Goal: Transaction & Acquisition: Purchase product/service

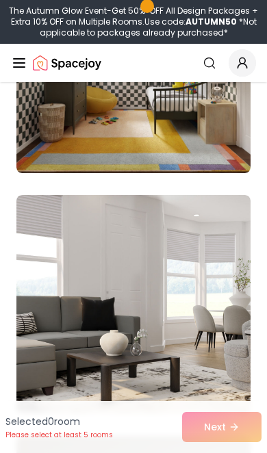
scroll to position [1278, 0]
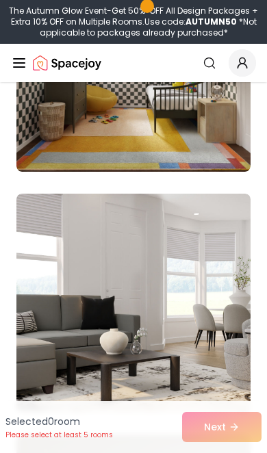
click at [174, 345] on img at bounding box center [133, 303] width 234 height 219
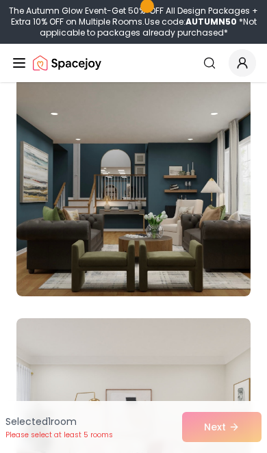
scroll to position [1639, 0]
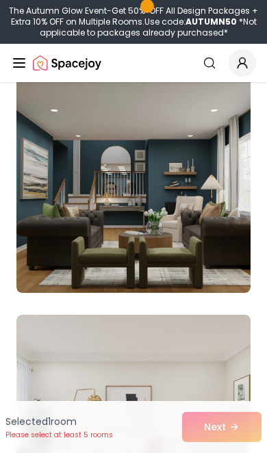
click at [201, 226] on img at bounding box center [133, 183] width 234 height 219
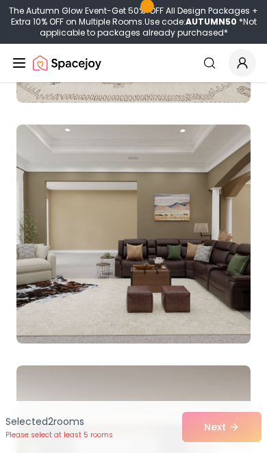
scroll to position [2068, 0]
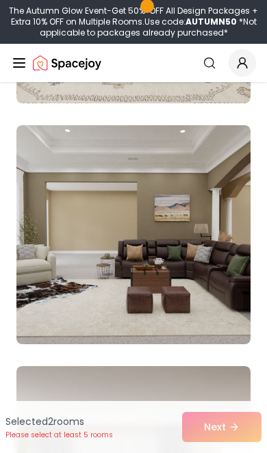
click at [167, 260] on img at bounding box center [133, 234] width 234 height 219
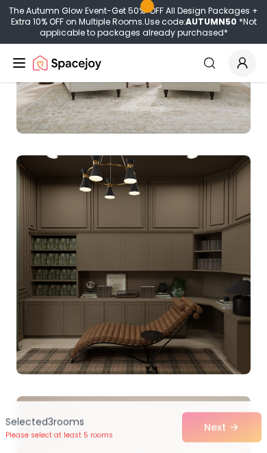
scroll to position [7818, 0]
click at [166, 316] on img at bounding box center [133, 264] width 234 height 219
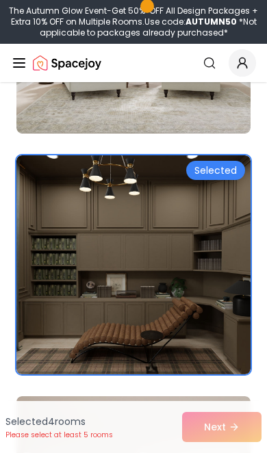
click at [183, 248] on img at bounding box center [133, 264] width 234 height 219
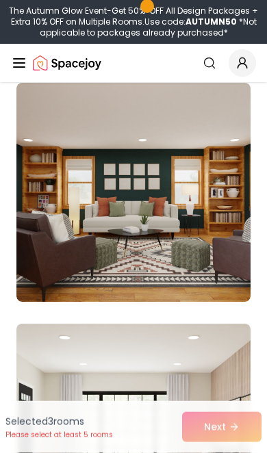
scroll to position [8131, 0]
click at [174, 241] on img at bounding box center [133, 192] width 234 height 219
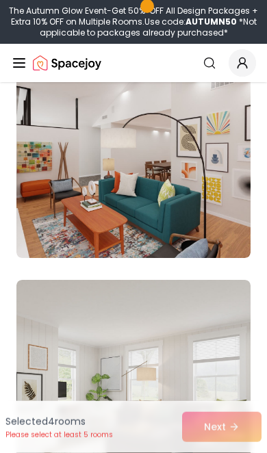
scroll to position [9838, 0]
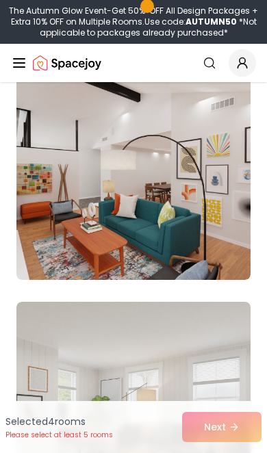
click at [172, 231] on img at bounding box center [133, 170] width 234 height 219
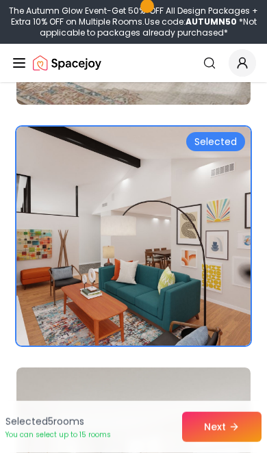
scroll to position [9775, 0]
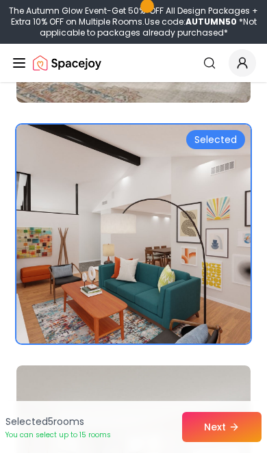
click at [220, 138] on div "Selected" at bounding box center [215, 139] width 59 height 19
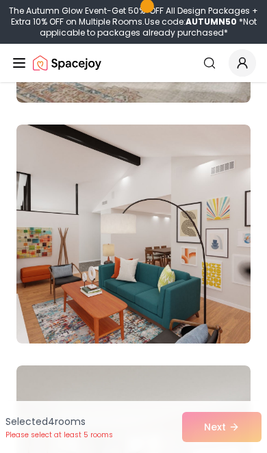
click at [202, 158] on img at bounding box center [133, 233] width 234 height 219
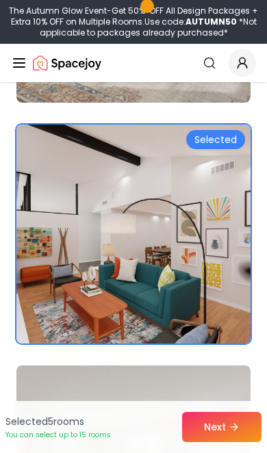
click at [232, 433] on button "Next" at bounding box center [221, 427] width 79 height 30
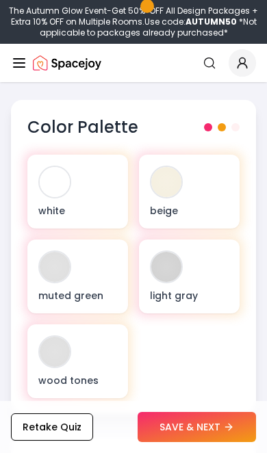
scroll to position [713, 0]
click at [206, 442] on button "SAVE & NEXT" at bounding box center [196, 427] width 118 height 30
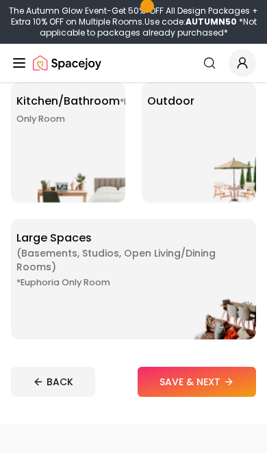
scroll to position [546, 0]
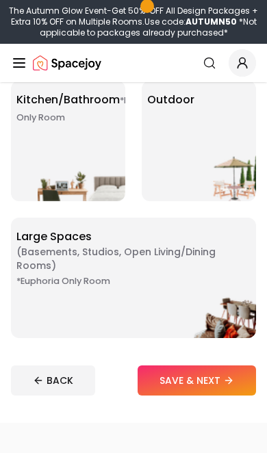
click at [161, 296] on div "*Euphoria Only Room Large Spaces ( Basements, Studios, Open living/dining rooms…" at bounding box center [133, 278] width 245 height 120
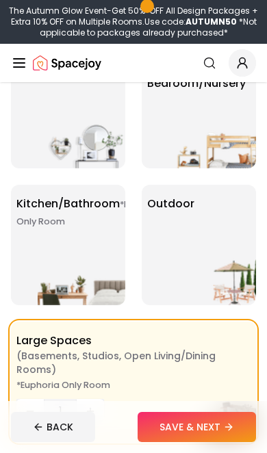
scroll to position [442, 0]
click at [73, 259] on img at bounding box center [82, 277] width 88 height 55
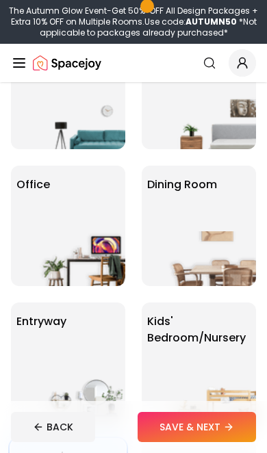
scroll to position [188, 0]
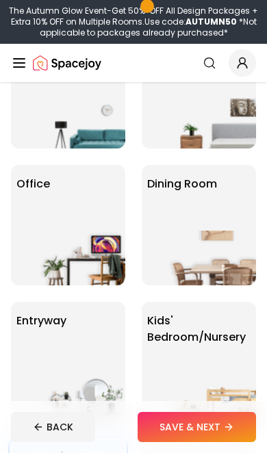
click at [219, 231] on img at bounding box center [212, 258] width 88 height 55
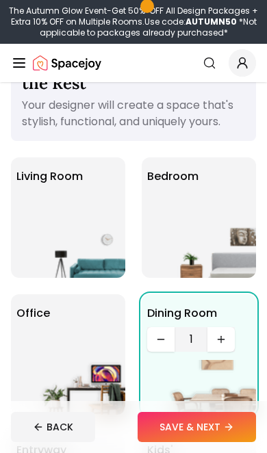
scroll to position [59, 0]
click at [81, 231] on img at bounding box center [82, 250] width 88 height 55
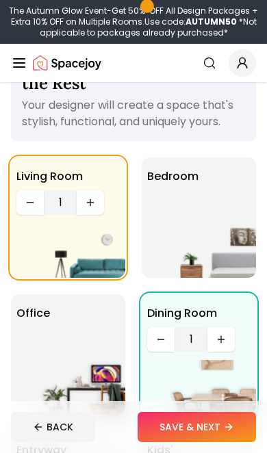
click at [211, 231] on img at bounding box center [212, 250] width 88 height 55
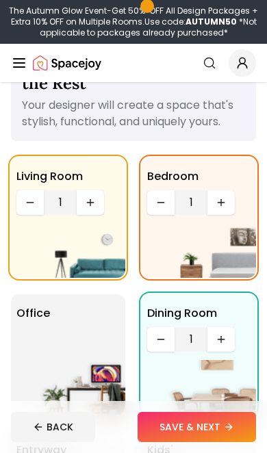
click at [232, 209] on button "Increase quantity" at bounding box center [220, 202] width 27 height 25
click at [234, 203] on button "Increase quantity" at bounding box center [220, 202] width 27 height 25
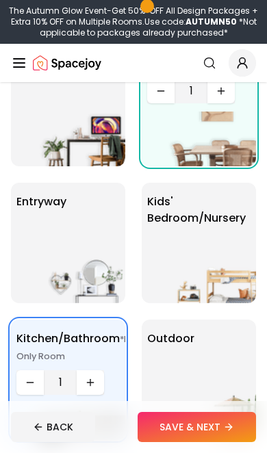
scroll to position [309, 0]
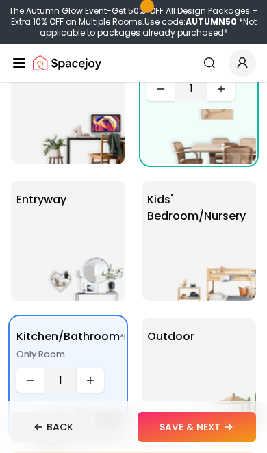
click at [102, 383] on img at bounding box center [82, 410] width 88 height 55
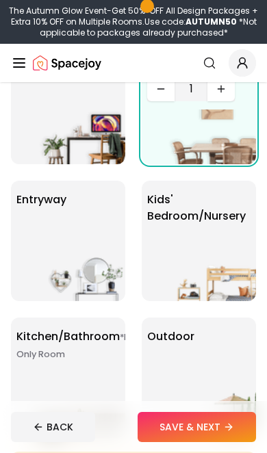
click at [91, 375] on div "*Euphoria Only Room Kitchen/Bathroom *Euphoria Only Room" at bounding box center [68, 377] width 114 height 120
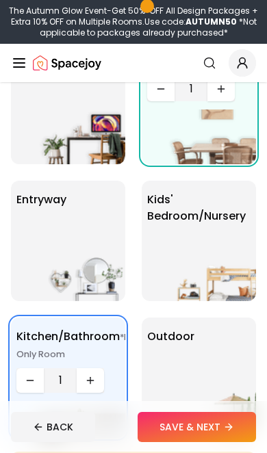
click at [92, 384] on img at bounding box center [82, 410] width 88 height 55
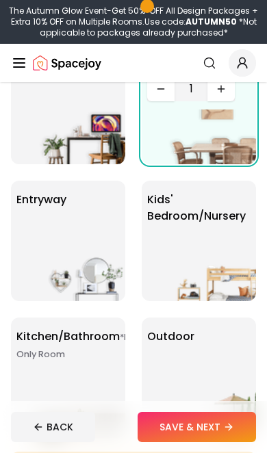
click at [89, 373] on div "*Euphoria Only Room Kitchen/Bathroom *Euphoria Only Room" at bounding box center [68, 377] width 114 height 120
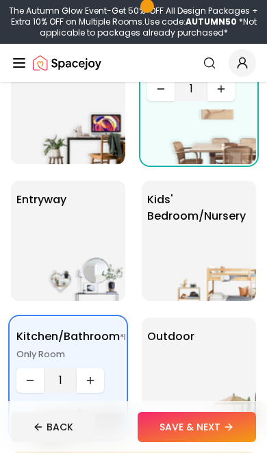
click at [86, 385] on img at bounding box center [82, 410] width 88 height 55
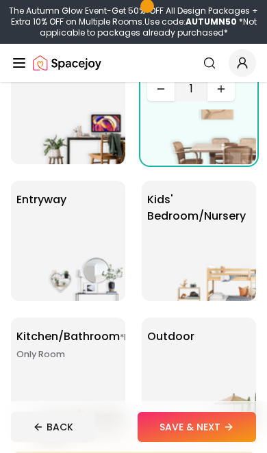
click at [81, 356] on small "*Euphoria Only Room" at bounding box center [89, 345] width 146 height 29
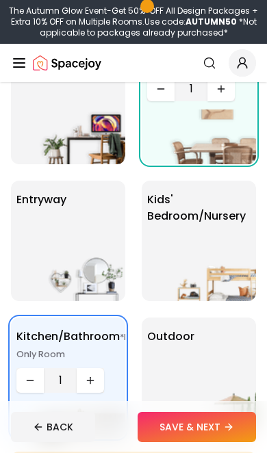
click at [95, 382] on icon "Increase quantity" at bounding box center [90, 380] width 11 height 11
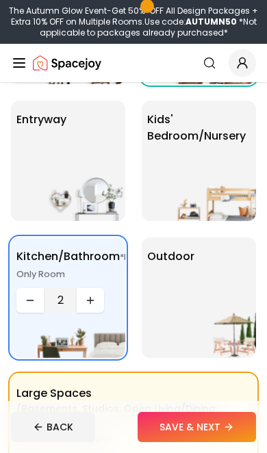
scroll to position [390, 0]
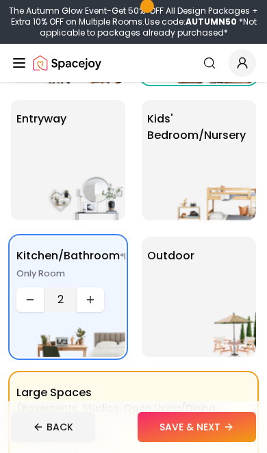
click at [203, 302] on img at bounding box center [212, 329] width 88 height 55
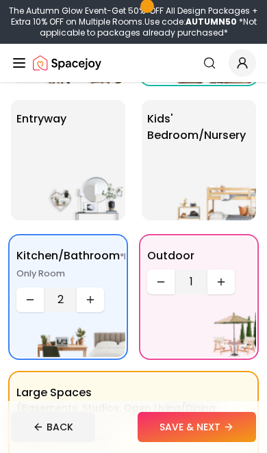
click at [137, 109] on div "Living Room 1 Bedroom 3 Office Dining Room 1 entryway Kids' Bedroom/Nursery *Eu…" at bounding box center [133, 160] width 245 height 668
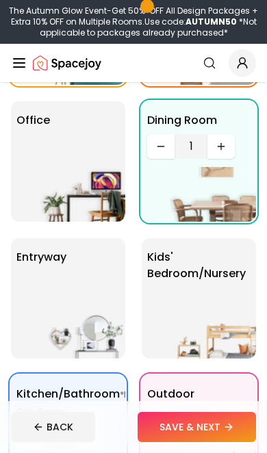
scroll to position [252, 0]
click at [68, 167] on img at bounding box center [82, 194] width 88 height 55
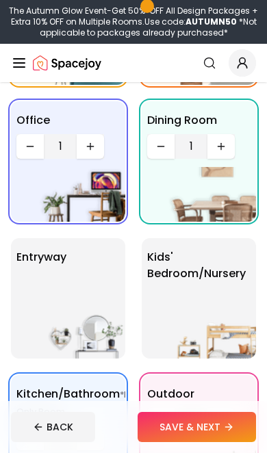
click at [83, 293] on div "entryway" at bounding box center [68, 298] width 114 height 120
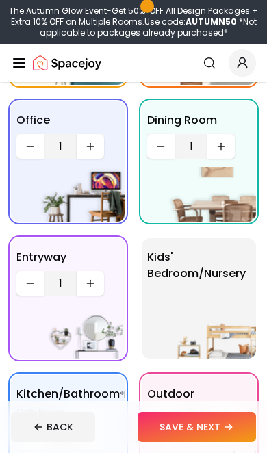
click at [214, 442] on button "SAVE & NEXT" at bounding box center [196, 427] width 118 height 30
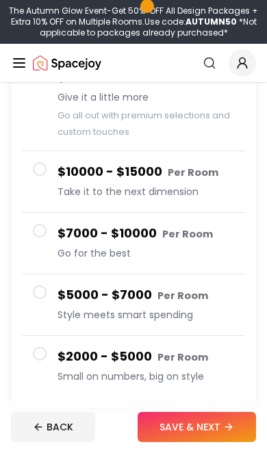
scroll to position [187, 0]
click at [221, 442] on button "SAVE & NEXT" at bounding box center [196, 427] width 118 height 30
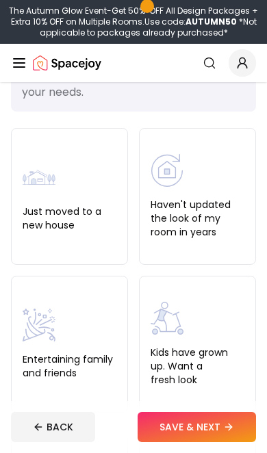
scroll to position [83, 0]
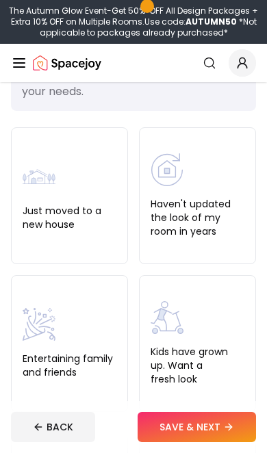
click at [65, 347] on div "Entertaining family and friends" at bounding box center [70, 343] width 94 height 71
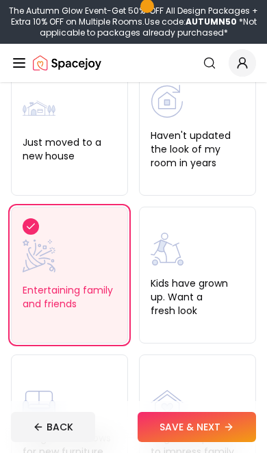
scroll to position [152, 0]
click at [81, 154] on label "Just moved to a new house" at bounding box center [70, 148] width 94 height 27
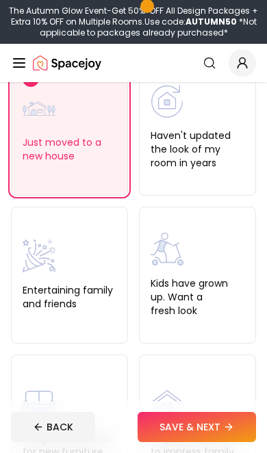
click at [71, 278] on div "Entertaining family and friends" at bounding box center [70, 274] width 94 height 71
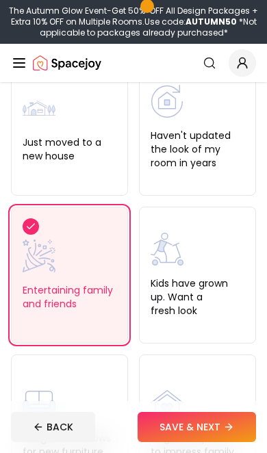
click at [223, 442] on button "SAVE & NEXT" at bounding box center [196, 427] width 118 height 30
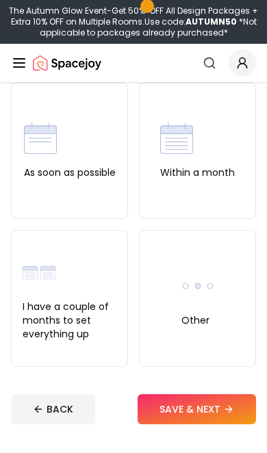
scroll to position [134, 0]
click at [64, 165] on div "As soon as possible" at bounding box center [70, 150] width 92 height 57
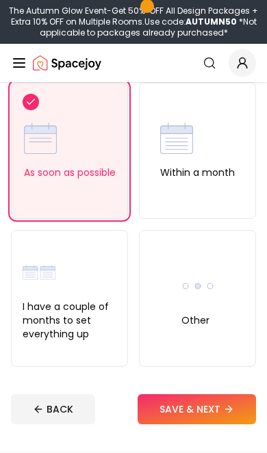
click at [224, 411] on button "SAVE & NEXT" at bounding box center [196, 409] width 118 height 30
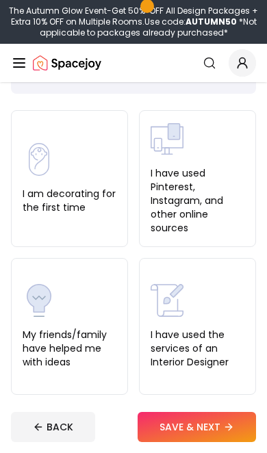
scroll to position [90, 0]
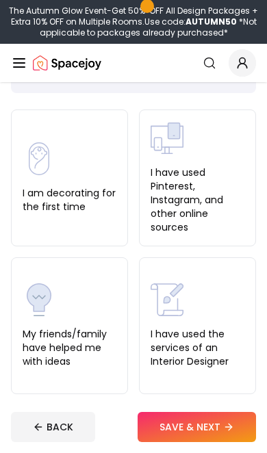
click at [60, 331] on label "My friends/family have helped me with ideas" at bounding box center [70, 347] width 94 height 41
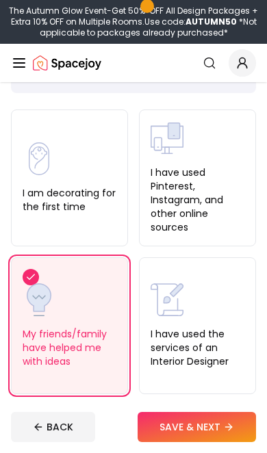
click at [226, 432] on icon at bounding box center [228, 426] width 11 height 11
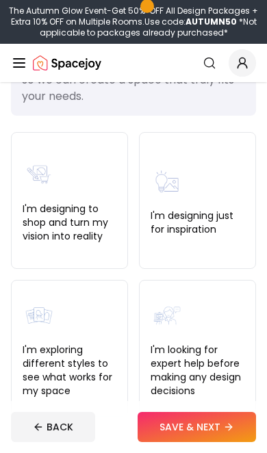
scroll to position [123, 0]
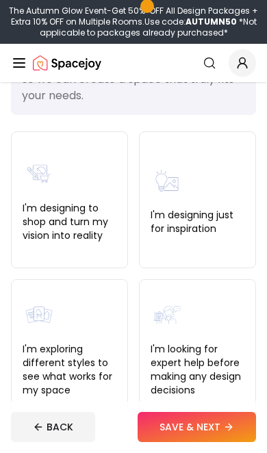
click at [213, 202] on div "I'm designing just for inspiration" at bounding box center [197, 199] width 94 height 71
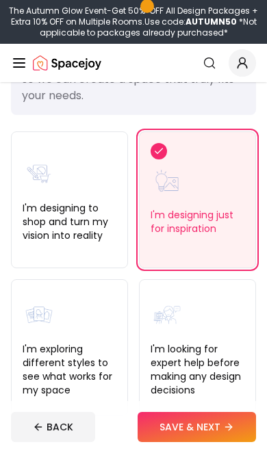
click at [222, 442] on button "SAVE & NEXT" at bounding box center [196, 427] width 118 height 30
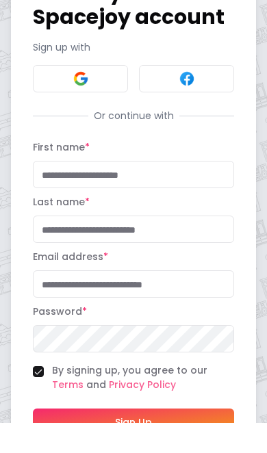
scroll to position [60, 0]
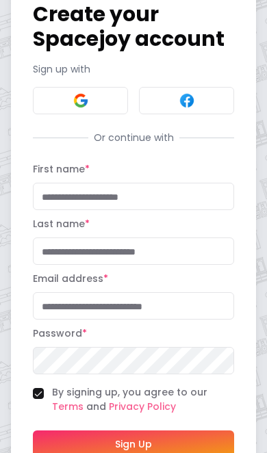
click at [170, 201] on input "First name *" at bounding box center [133, 196] width 201 height 27
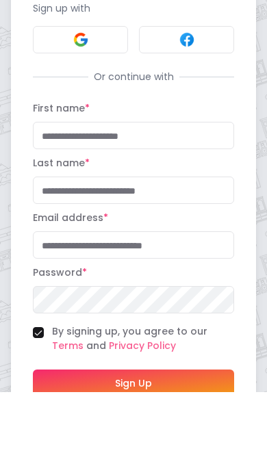
type input "***"
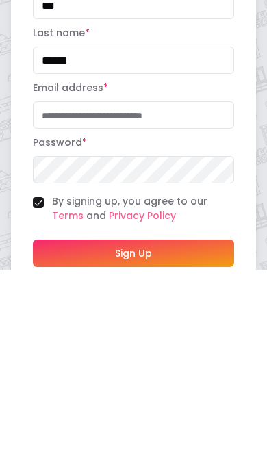
scroll to position [68, 0]
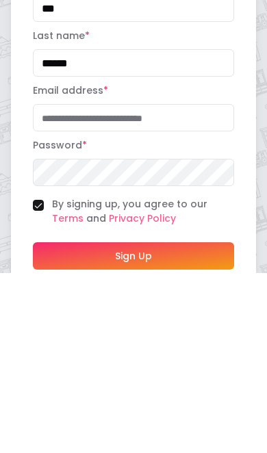
type input "*****"
click at [182, 284] on input "Email address *" at bounding box center [133, 297] width 201 height 27
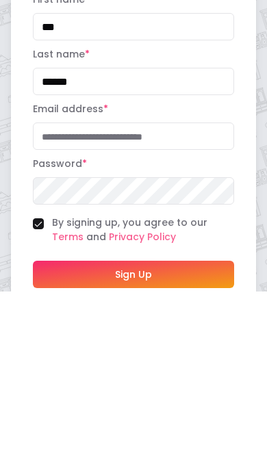
type input "*"
type input "**********"
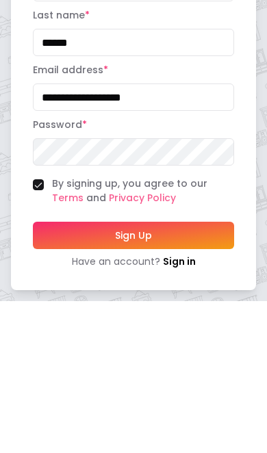
scroll to position [60, 0]
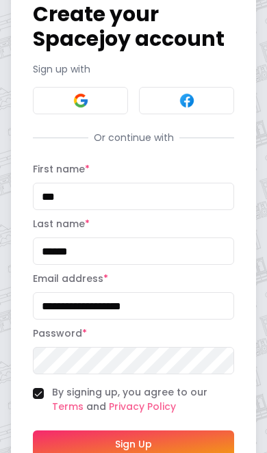
click at [162, 436] on button "Sign Up" at bounding box center [133, 443] width 201 height 27
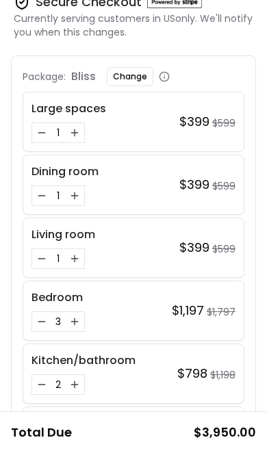
scroll to position [78, 0]
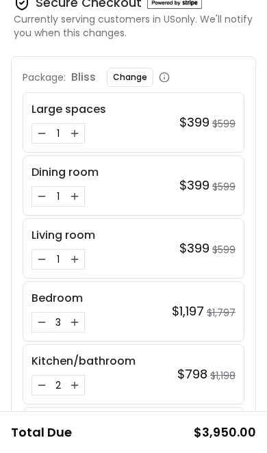
click at [44, 389] on icon "Decrease quantity for Kitchen/bathroom" at bounding box center [41, 385] width 11 height 11
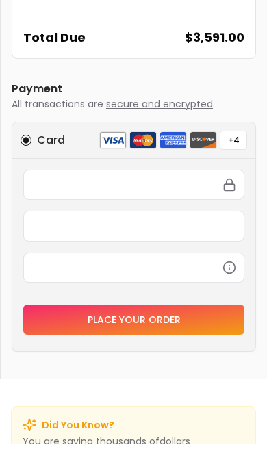
scroll to position [1331, 0]
